Goal: Information Seeking & Learning: Learn about a topic

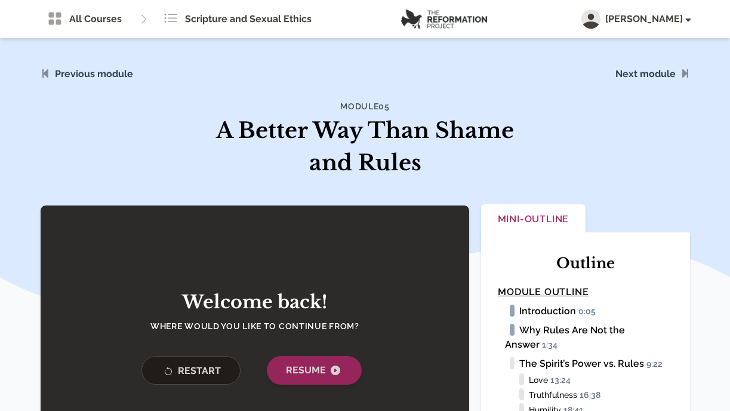
click at [303, 372] on span "Resume" at bounding box center [314, 370] width 57 height 14
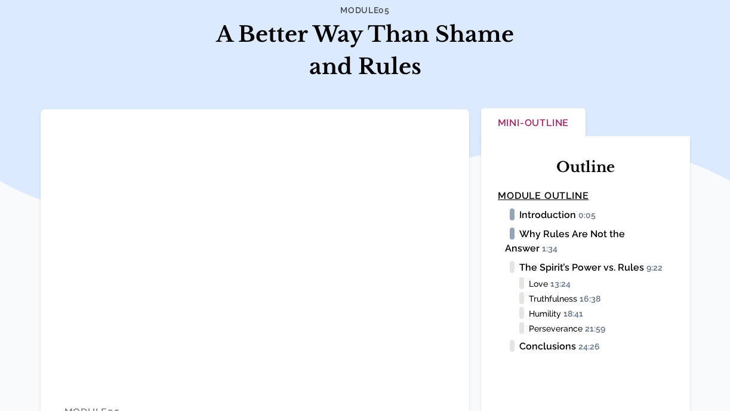
scroll to position [115, 0]
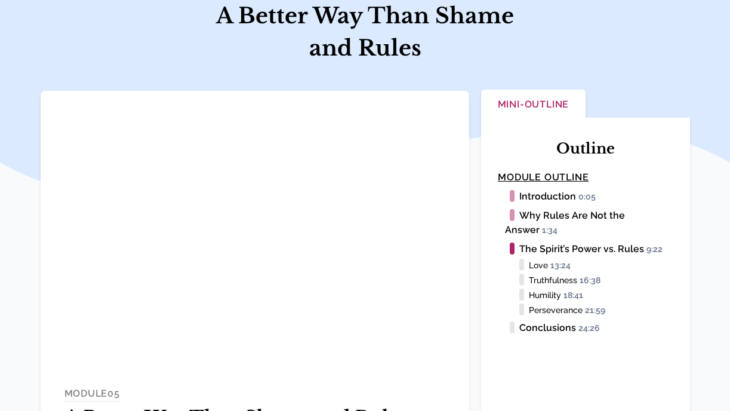
scroll to position [115, 0]
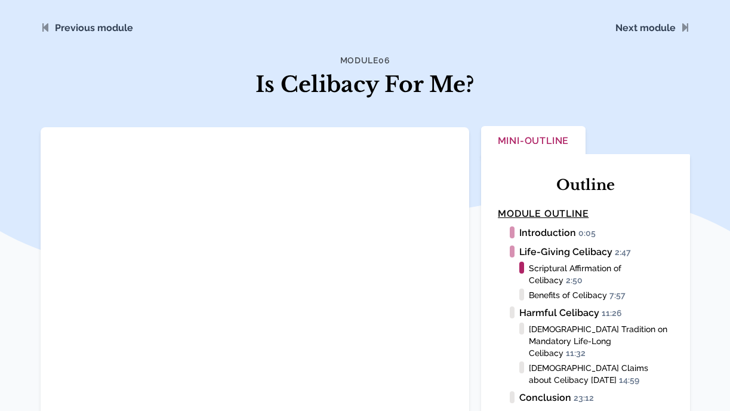
scroll to position [46, 0]
